Goal: Transaction & Acquisition: Purchase product/service

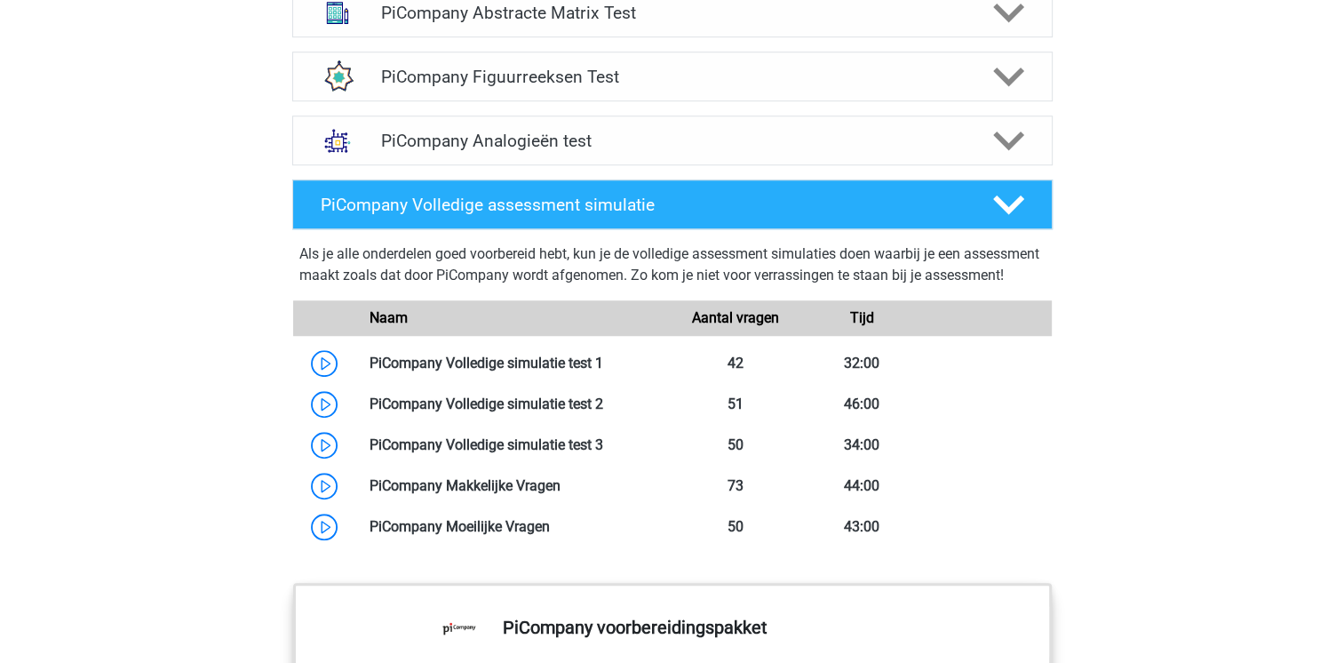
scroll to position [1332, 0]
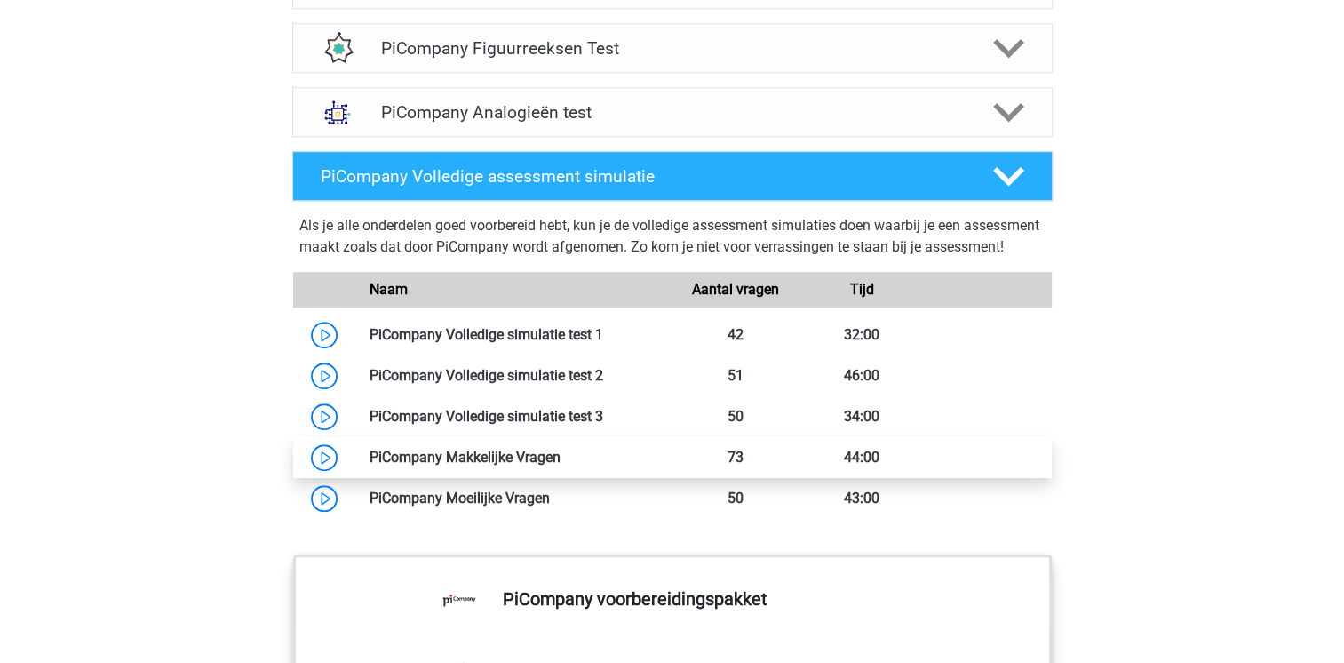
click at [560, 465] on link at bounding box center [560, 457] width 0 height 17
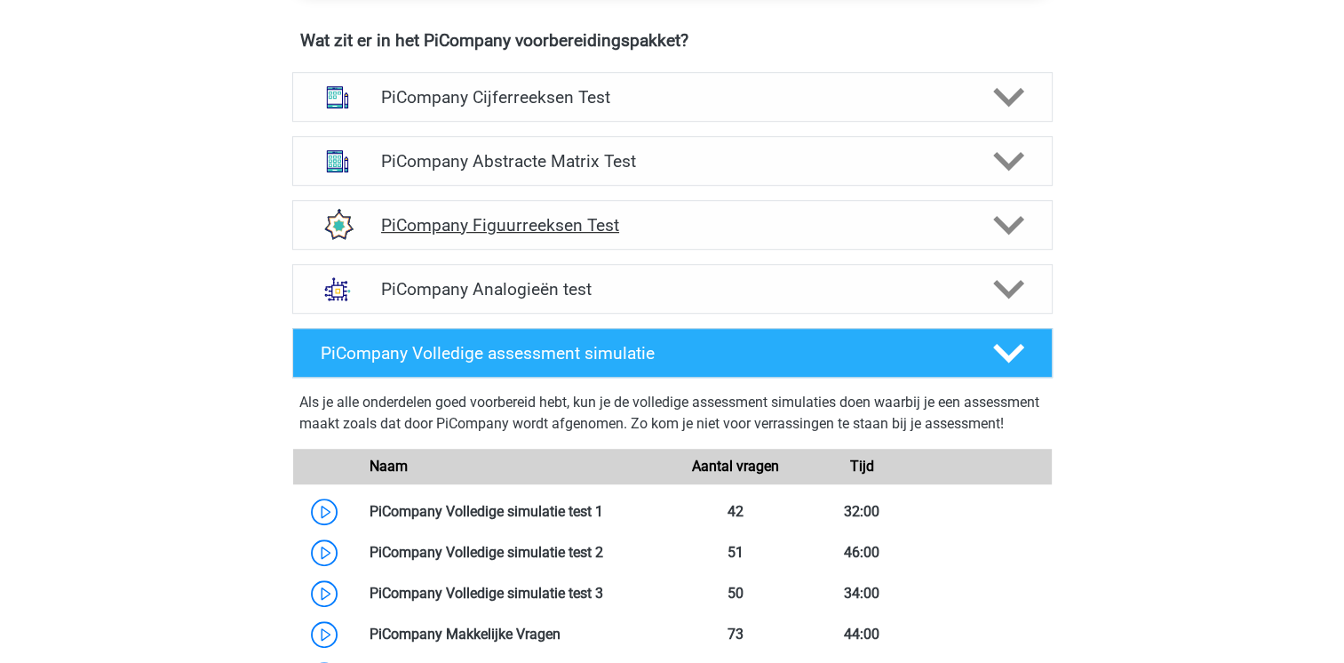
scroll to position [1155, 0]
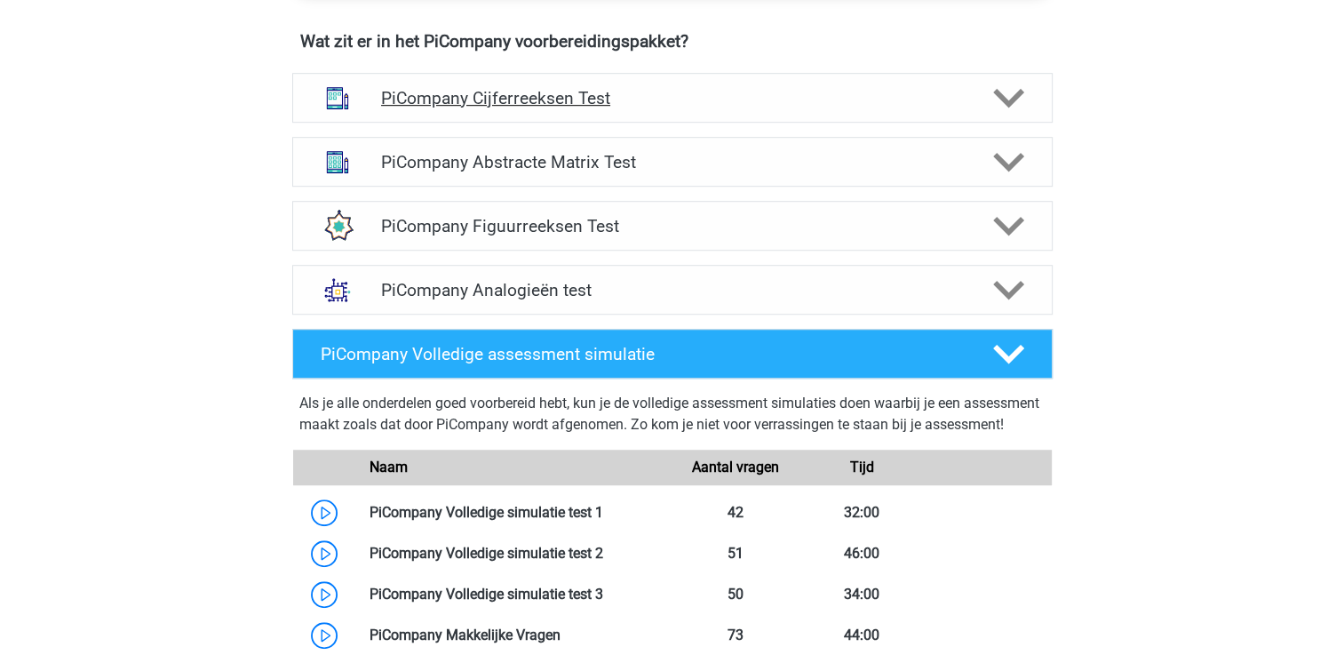
click at [521, 108] on h4 "PiCompany Cijferreeksen Test" at bounding box center [672, 98] width 582 height 20
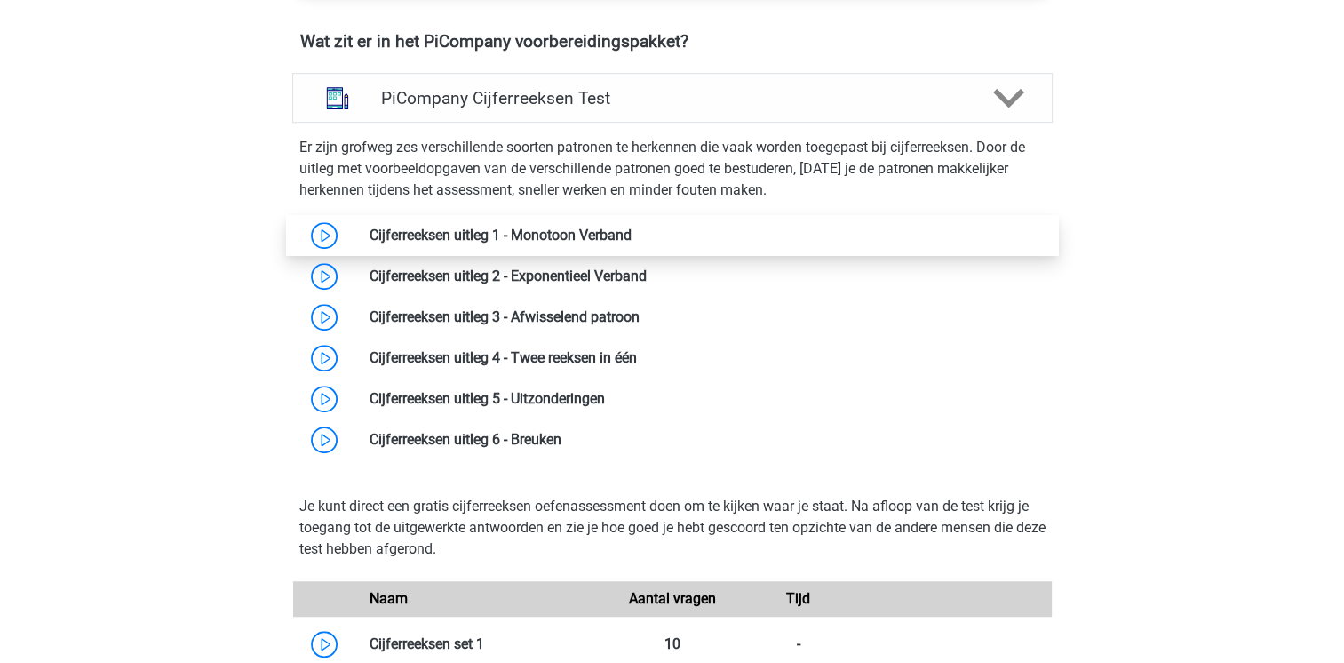
click at [632, 243] on link at bounding box center [632, 234] width 0 height 17
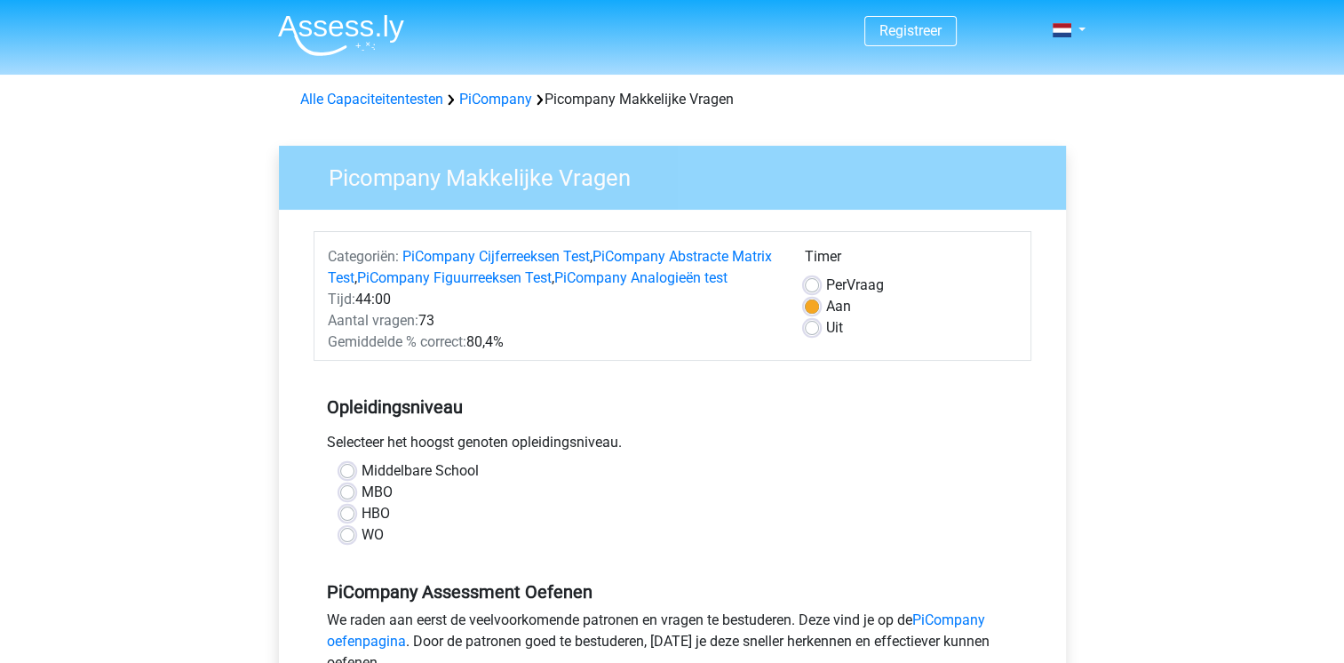
click at [362, 524] on label "HBO" at bounding box center [376, 513] width 28 height 21
click at [346, 521] on input "HBO" at bounding box center [347, 512] width 14 height 18
radio input "true"
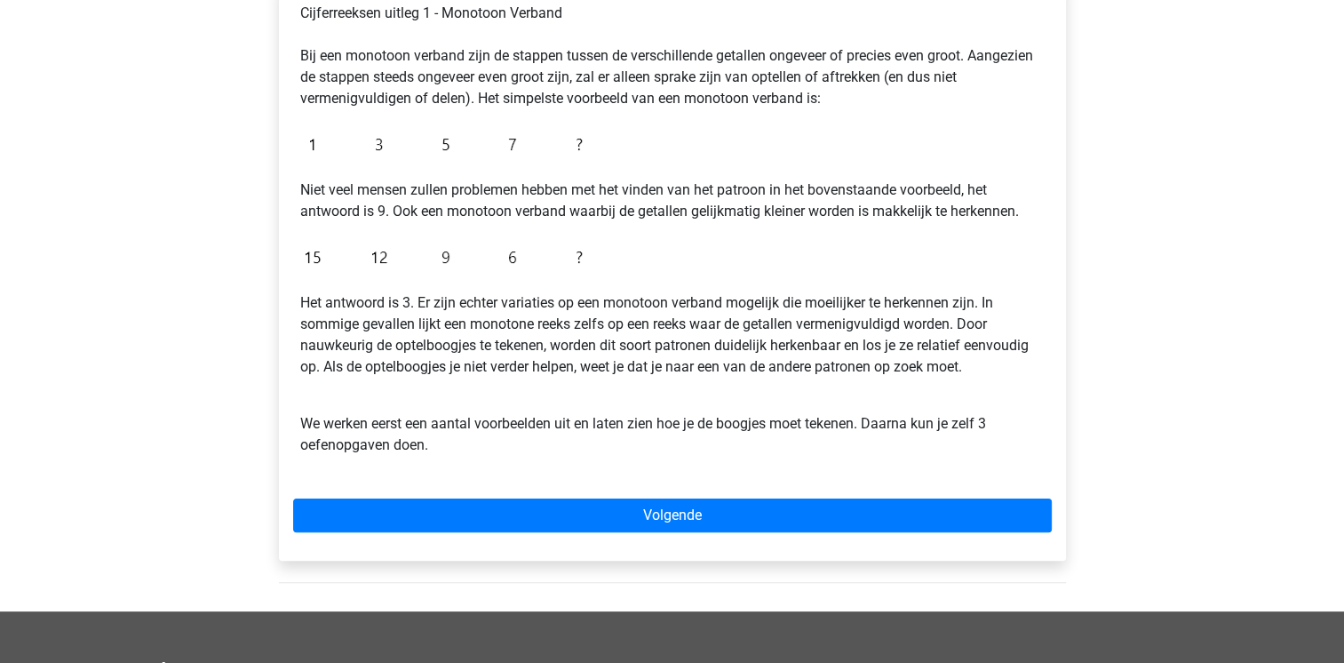
scroll to position [355, 0]
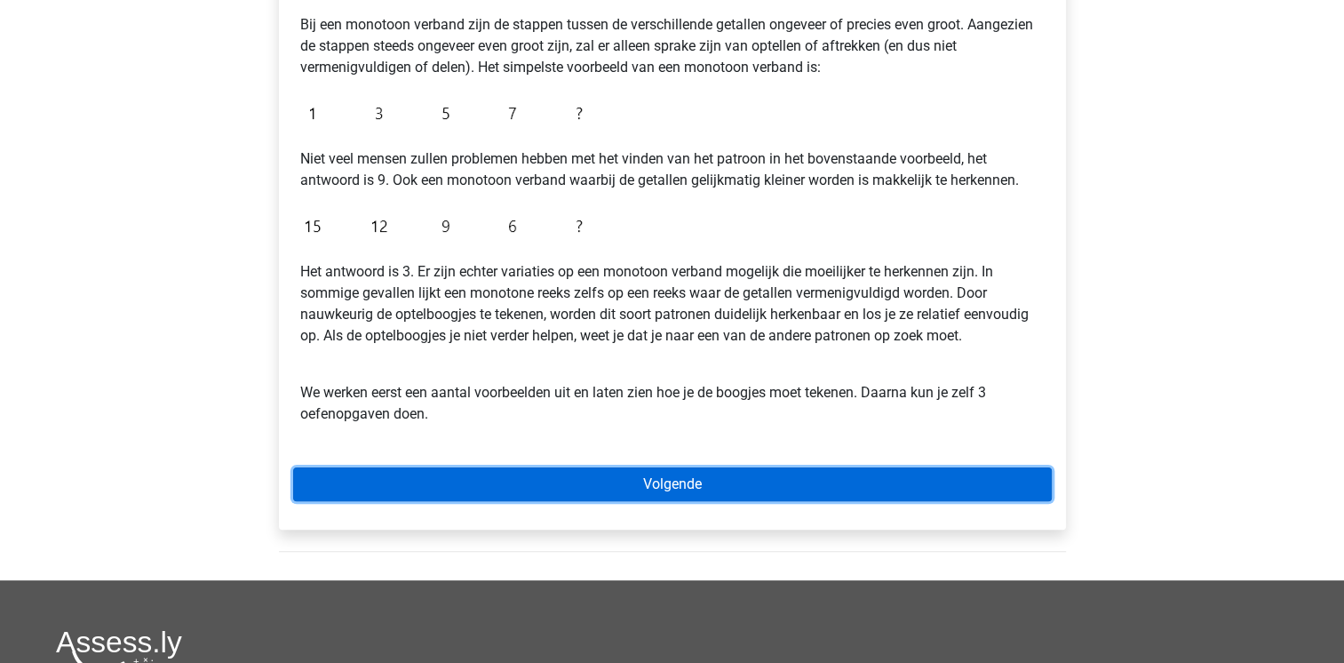
click at [663, 485] on link "Volgende" at bounding box center [672, 484] width 759 height 34
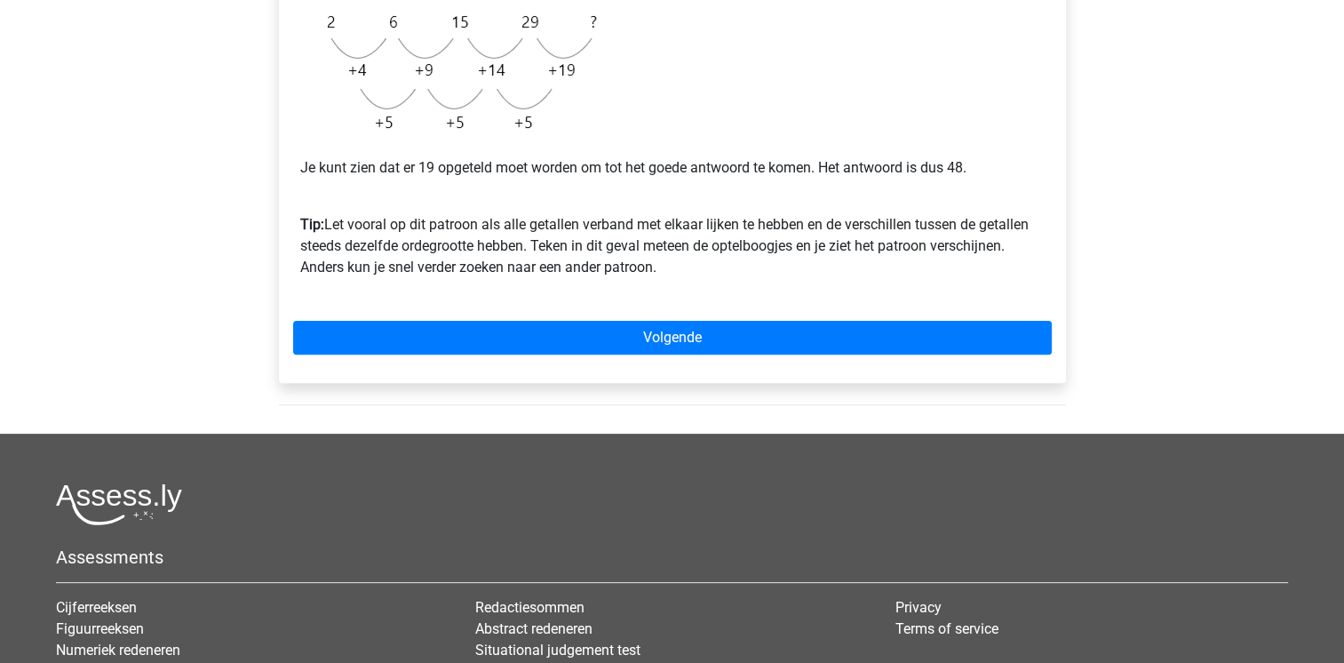
scroll to position [533, 0]
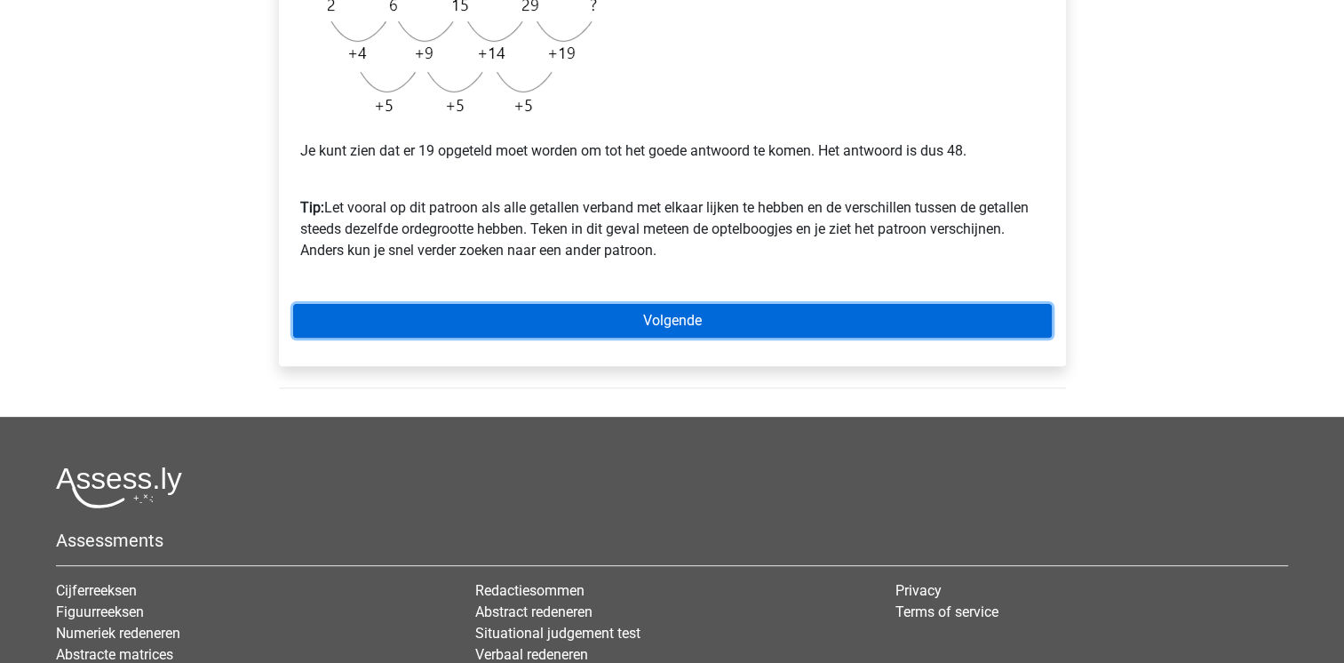
click at [648, 322] on link "Volgende" at bounding box center [672, 321] width 759 height 34
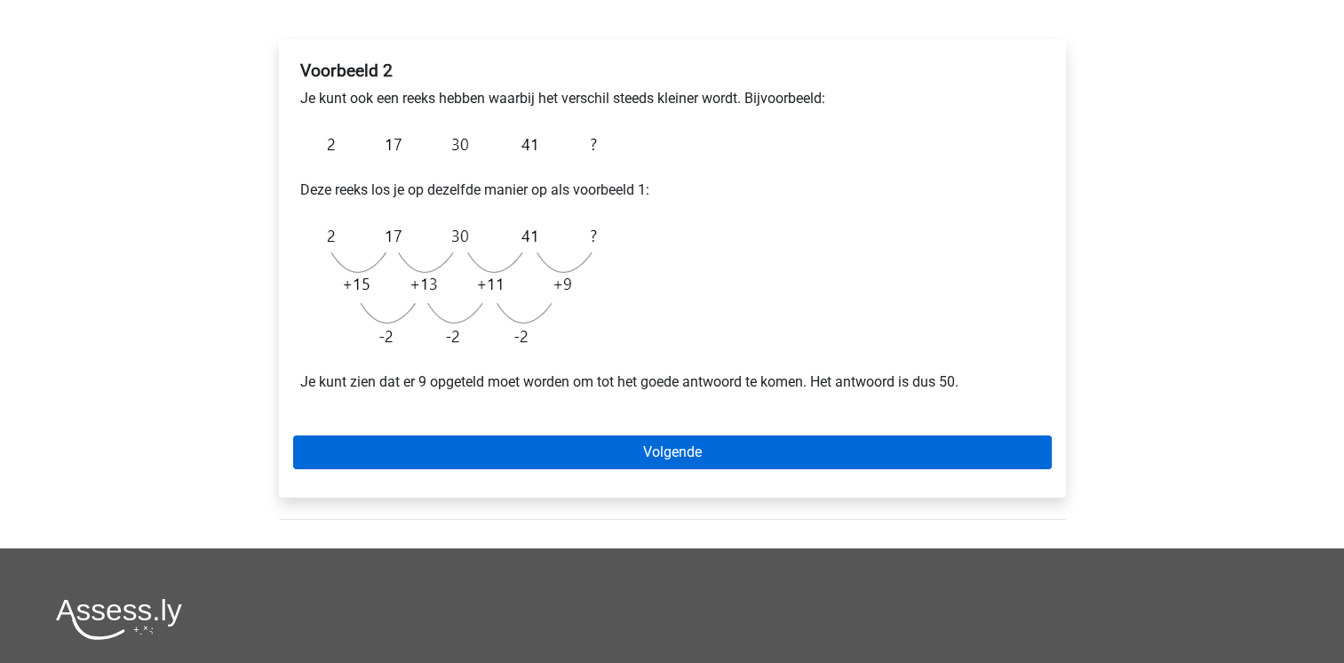
scroll to position [355, 0]
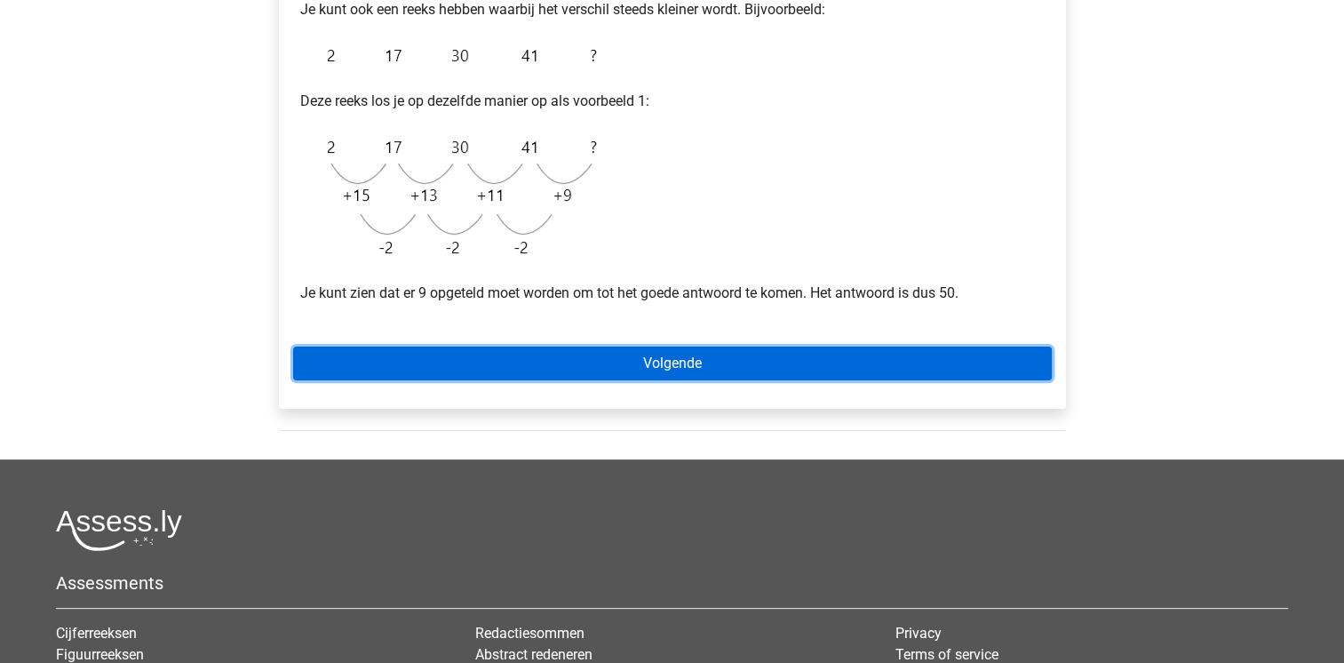
click at [658, 359] on link "Volgende" at bounding box center [672, 363] width 759 height 34
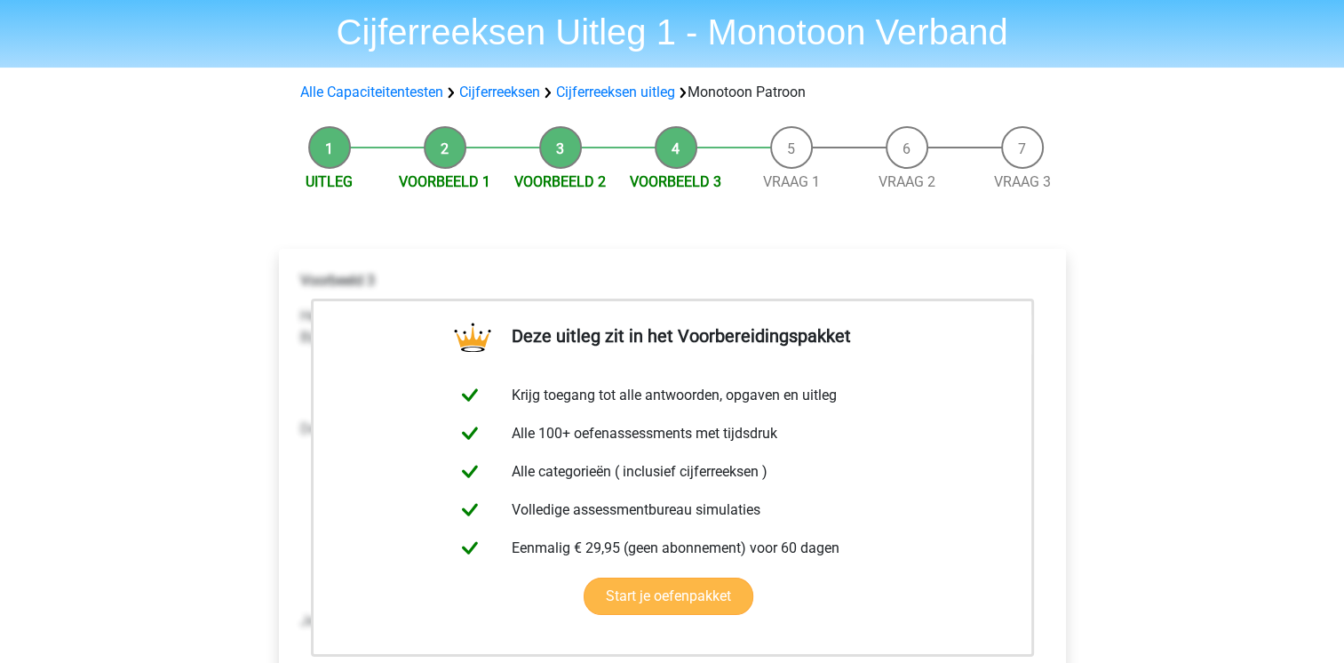
scroll to position [89, 0]
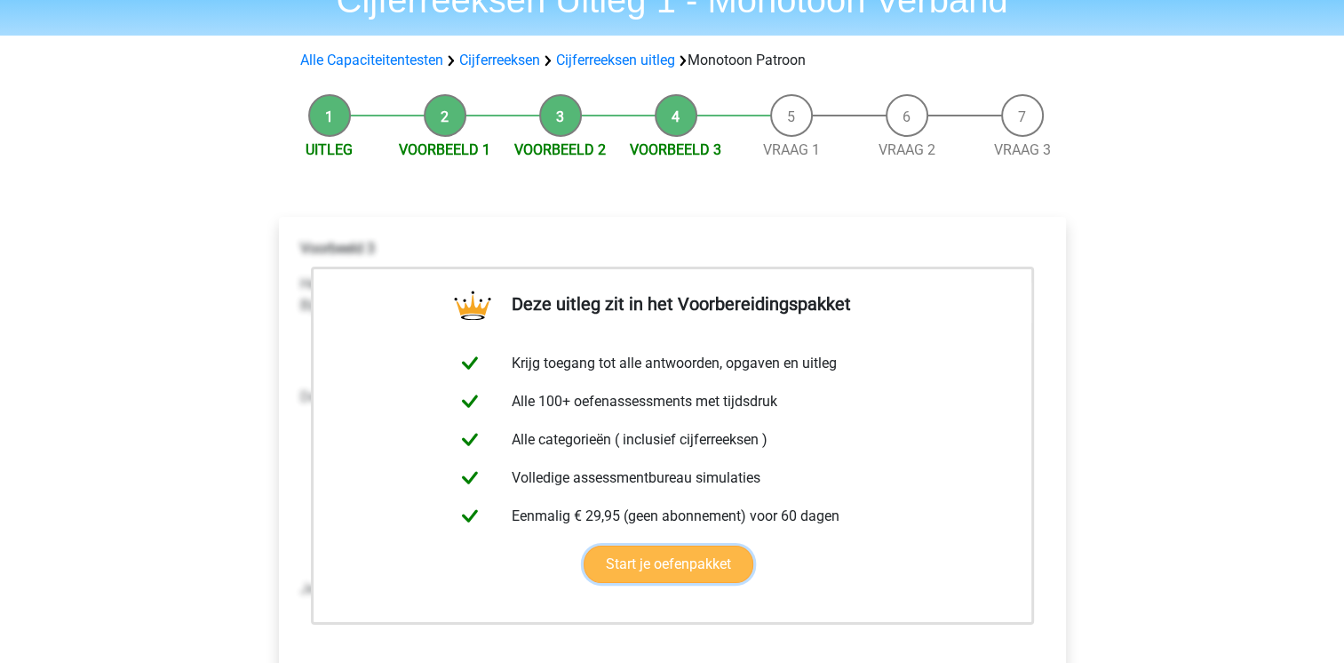
click at [647, 561] on link "Start je oefenpakket" at bounding box center [669, 563] width 170 height 37
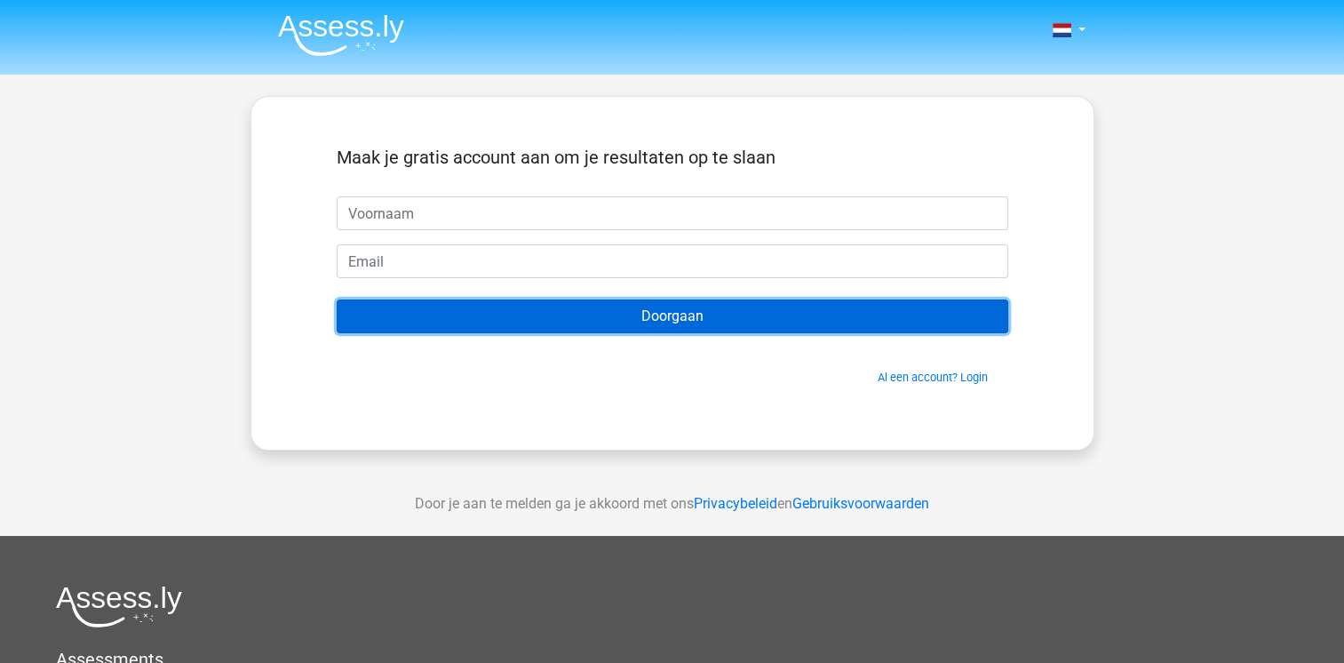
click at [675, 314] on input "Doorgaan" at bounding box center [673, 316] width 672 height 34
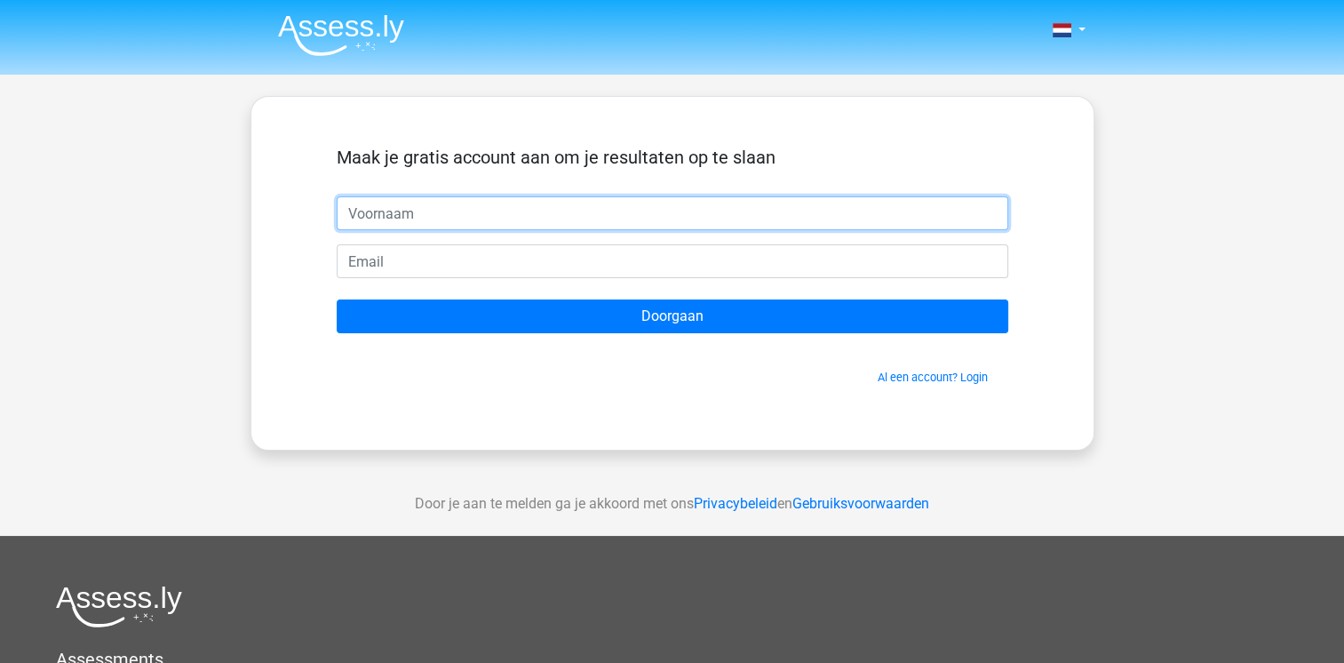
click at [519, 207] on input "text" at bounding box center [673, 213] width 672 height 34
